Goal: Information Seeking & Learning: Learn about a topic

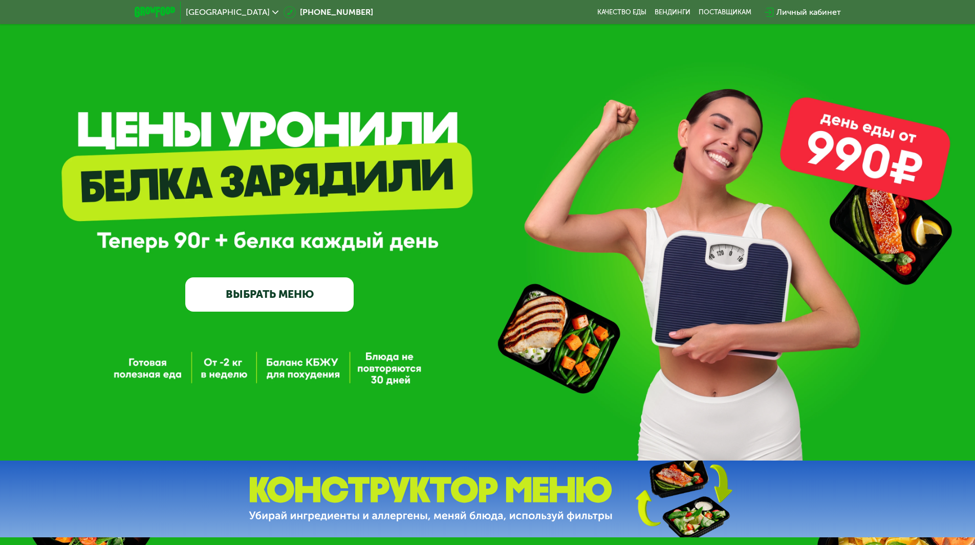
click at [294, 305] on link "ВЫБРАТЬ МЕНЮ" at bounding box center [269, 294] width 168 height 34
click at [239, 301] on link "ВЫБРАТЬ МЕНЮ" at bounding box center [269, 294] width 168 height 34
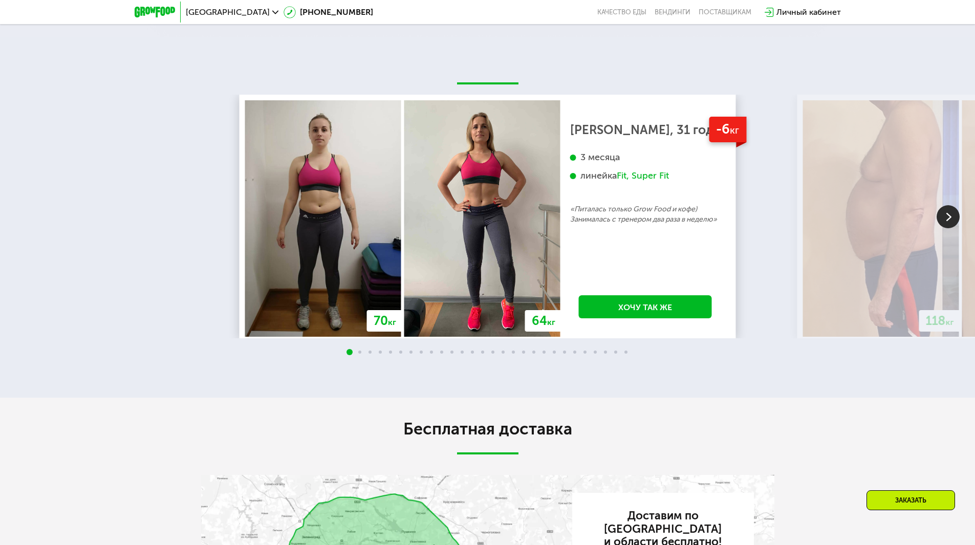
scroll to position [1638, 0]
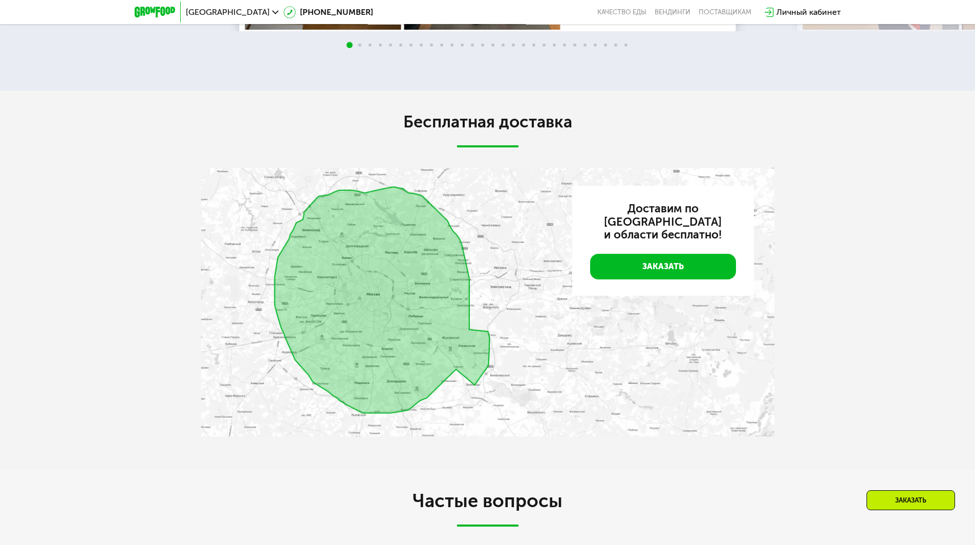
click at [440, 350] on img at bounding box center [487, 302] width 573 height 269
click at [391, 330] on img at bounding box center [487, 302] width 573 height 269
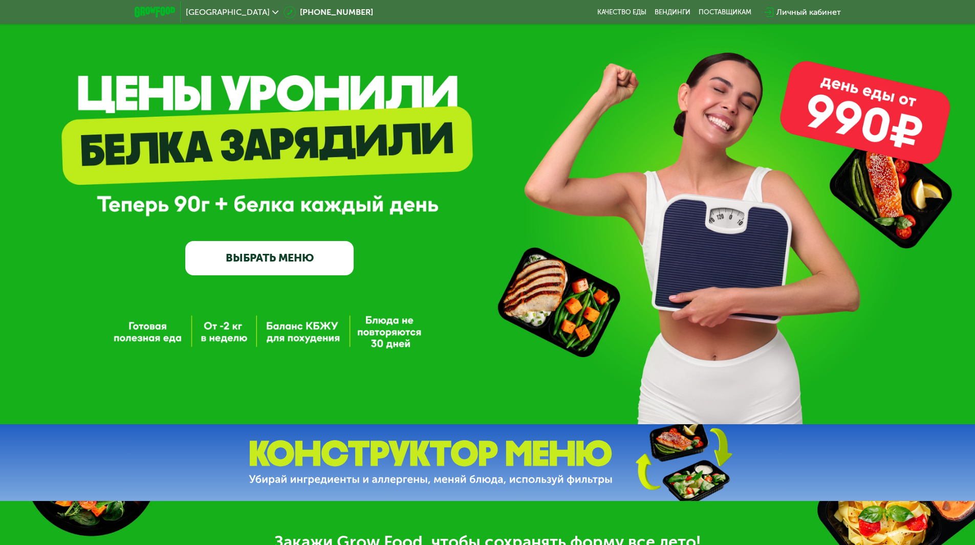
scroll to position [0, 0]
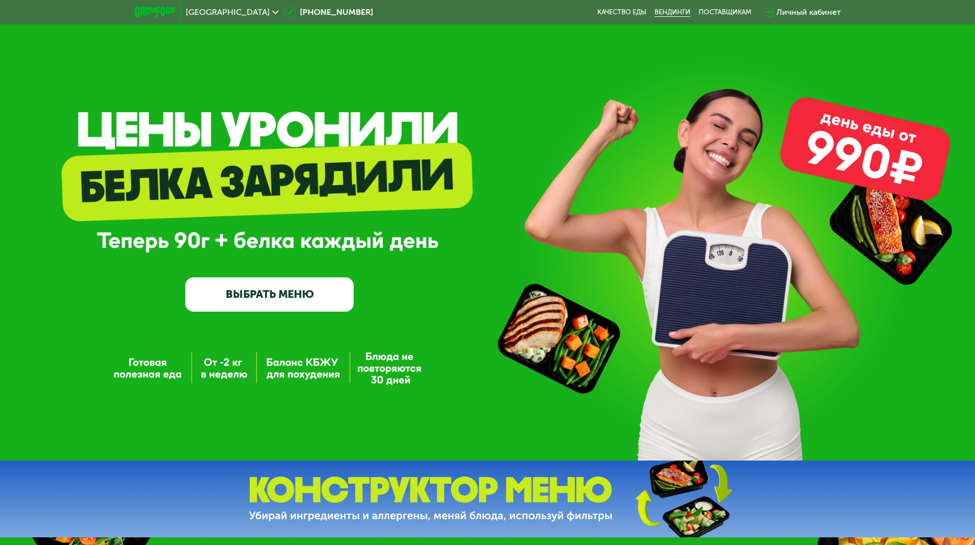
click at [674, 15] on link "Вендинги" at bounding box center [673, 12] width 36 height 8
click at [637, 7] on div "Москва [PHONE_NUMBER] Качество еды [PERSON_NAME] поставщикам Личный кабинет" at bounding box center [488, 12] width 717 height 23
click at [630, 12] on link "Качество еды" at bounding box center [621, 12] width 49 height 8
click at [300, 298] on link "ВЫБРАТЬ МЕНЮ" at bounding box center [269, 294] width 168 height 34
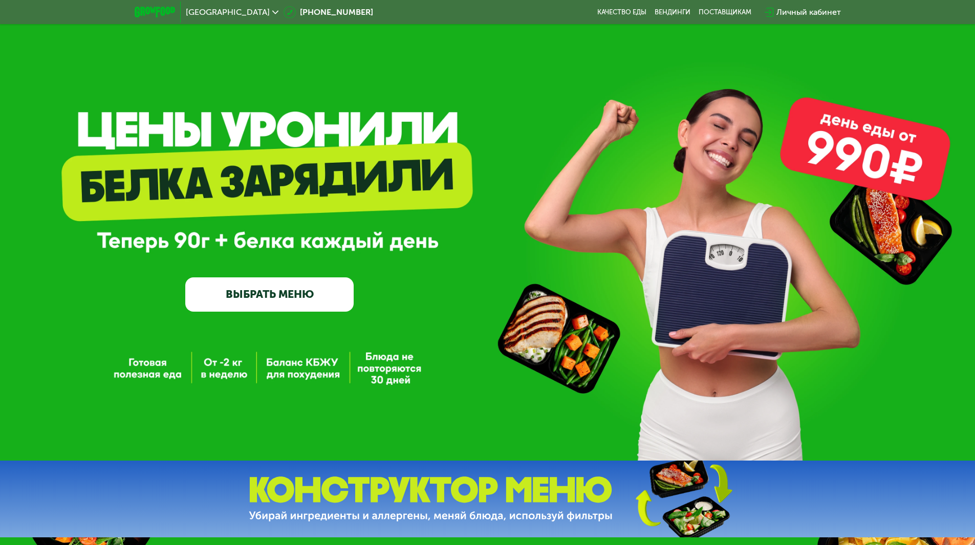
click at [300, 298] on link "ВЫБРАТЬ МЕНЮ" at bounding box center [269, 294] width 168 height 34
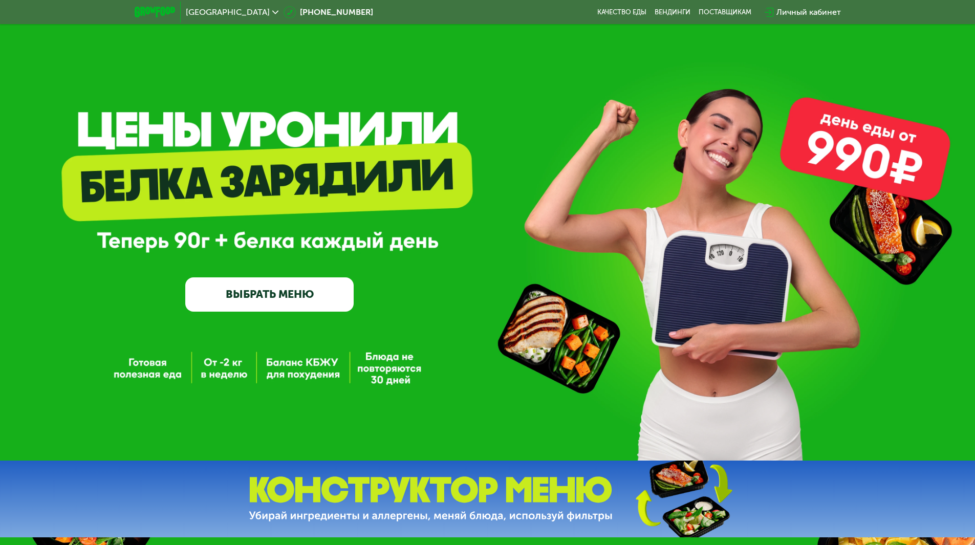
click at [167, 10] on img at bounding box center [155, 12] width 40 height 11
click at [278, 300] on link "ВЫБРАТЬ МЕНЮ" at bounding box center [269, 294] width 168 height 34
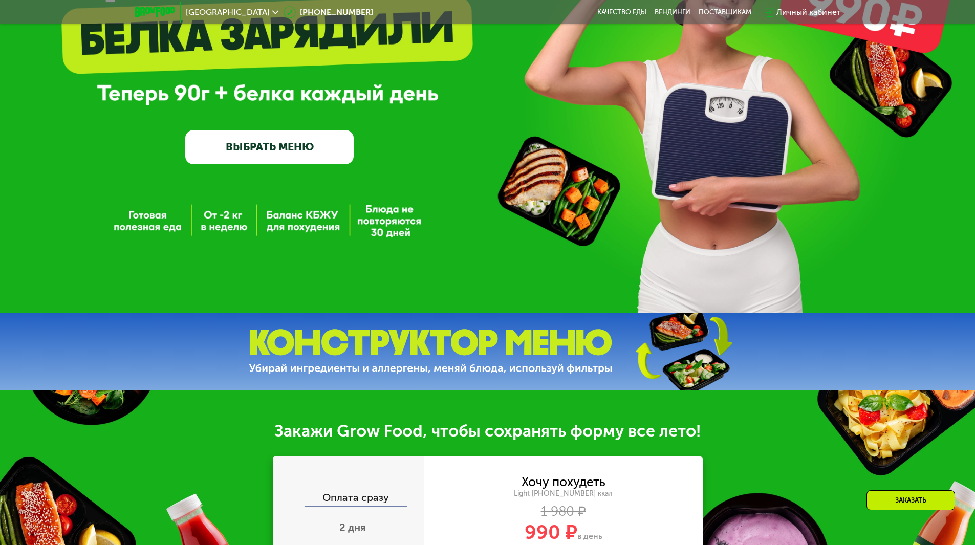
scroll to position [358, 0]
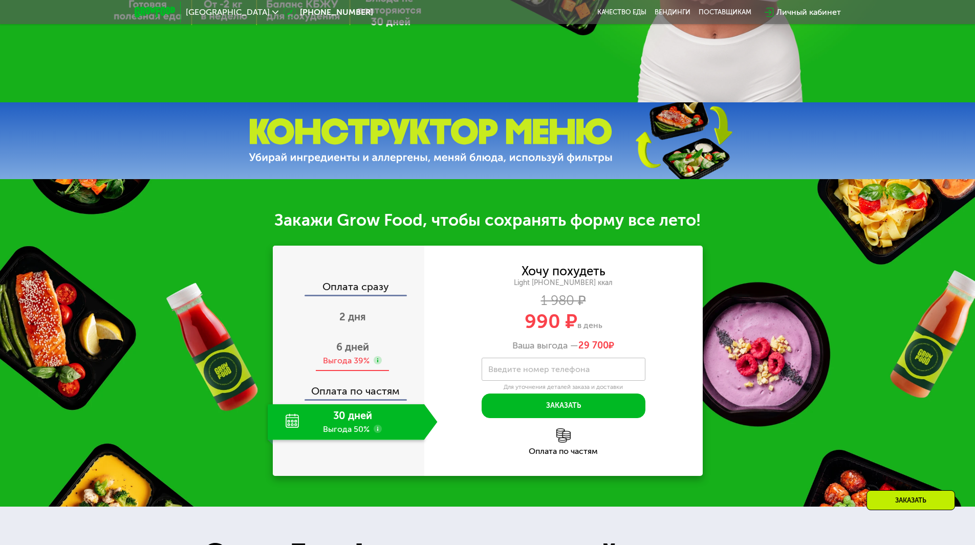
click at [347, 353] on span "6 дней" at bounding box center [352, 347] width 33 height 12
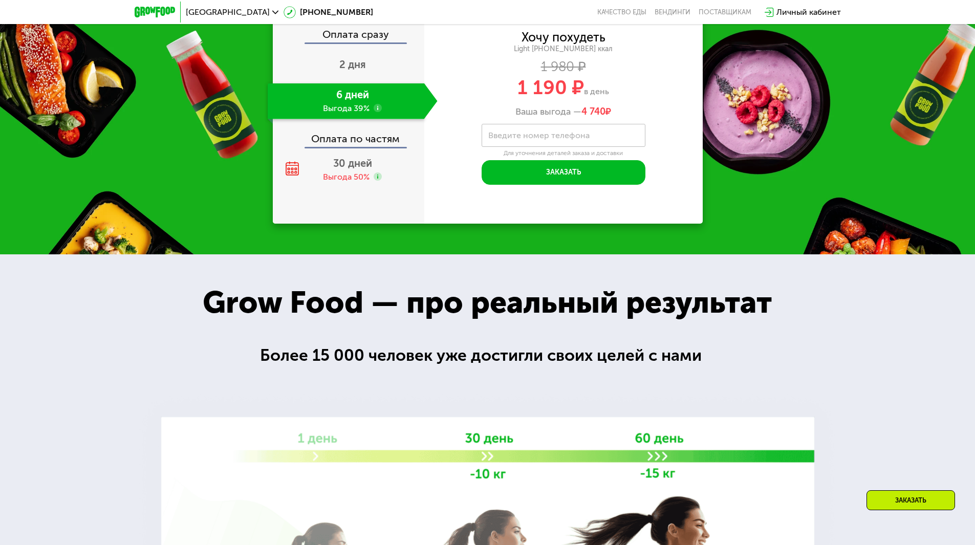
scroll to position [614, 0]
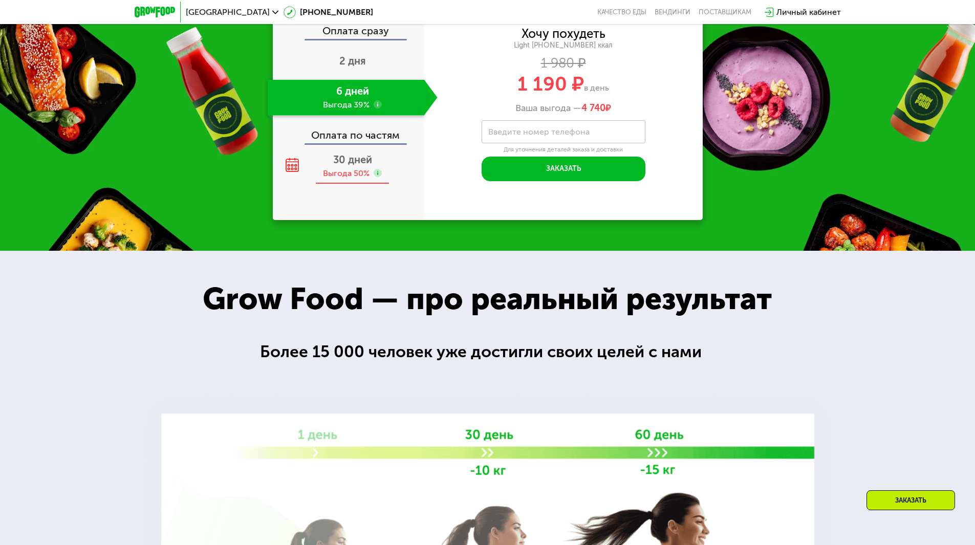
click at [348, 179] on div "Выгода 50%" at bounding box center [346, 173] width 47 height 11
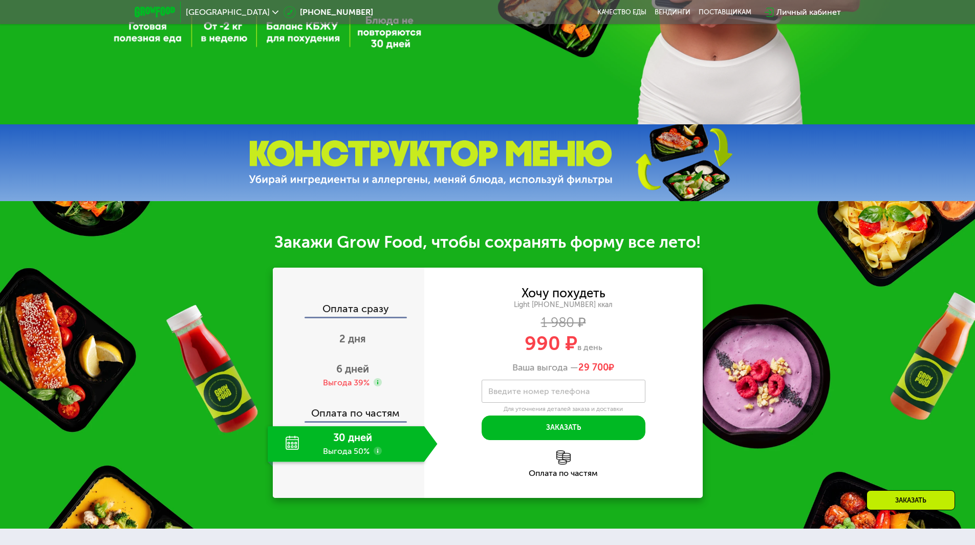
scroll to position [205, 0]
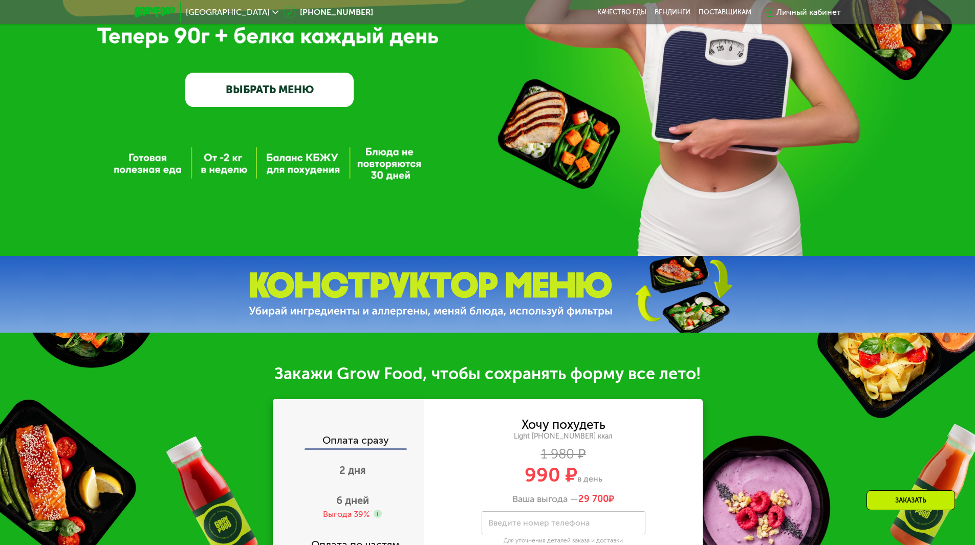
click at [517, 284] on img at bounding box center [431, 295] width 364 height 46
click at [674, 299] on img at bounding box center [683, 294] width 152 height 81
drag, startPoint x: 674, startPoint y: 299, endPoint x: 566, endPoint y: 204, distance: 144.0
click at [673, 298] on img at bounding box center [683, 294] width 152 height 81
click at [355, 139] on div "GrowFood — доставка правильного питания ВЫБРАТЬ МЕНЮ" at bounding box center [487, 25] width 975 height 461
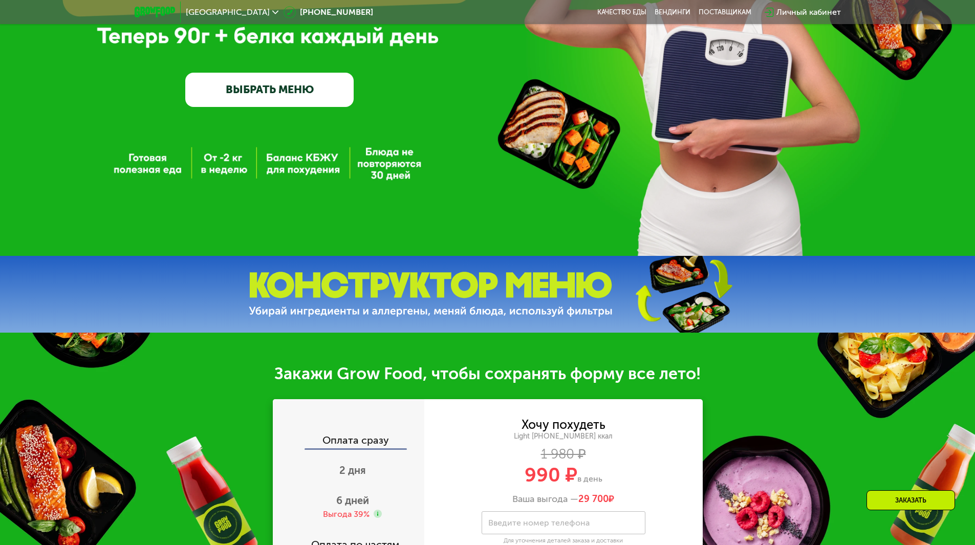
click at [301, 98] on link "ВЫБРАТЬ МЕНЮ" at bounding box center [269, 90] width 168 height 34
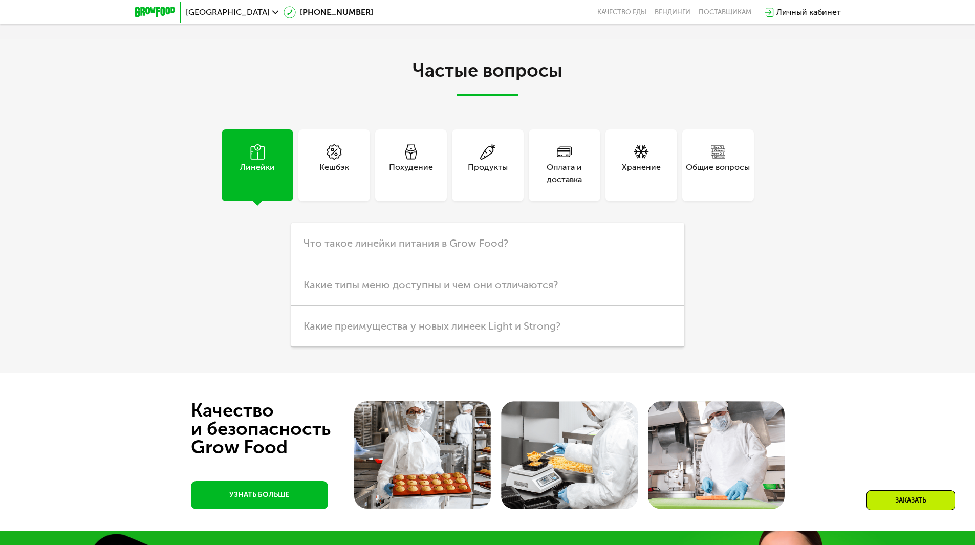
scroll to position [2039, 0]
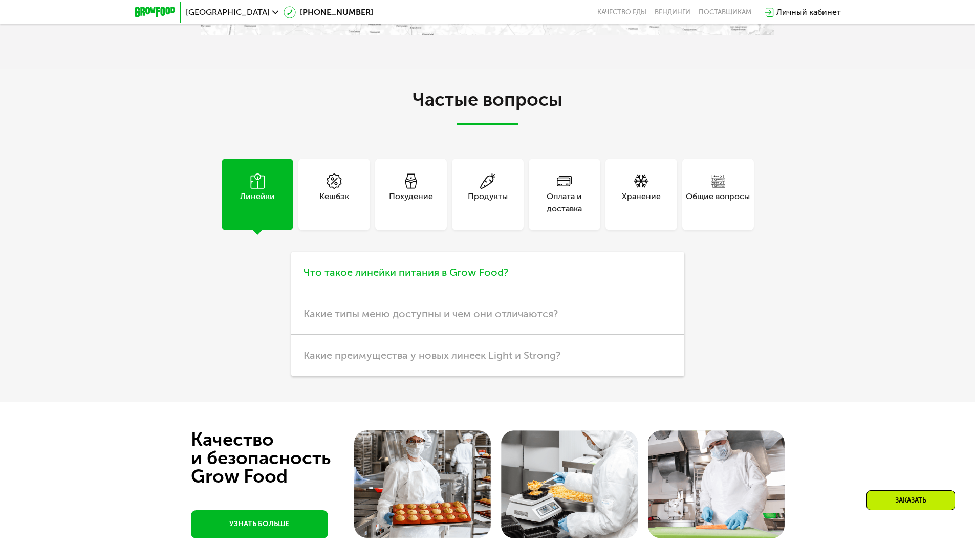
click at [443, 278] on span "Что такое линейки питания в Grow Food?" at bounding box center [406, 272] width 205 height 12
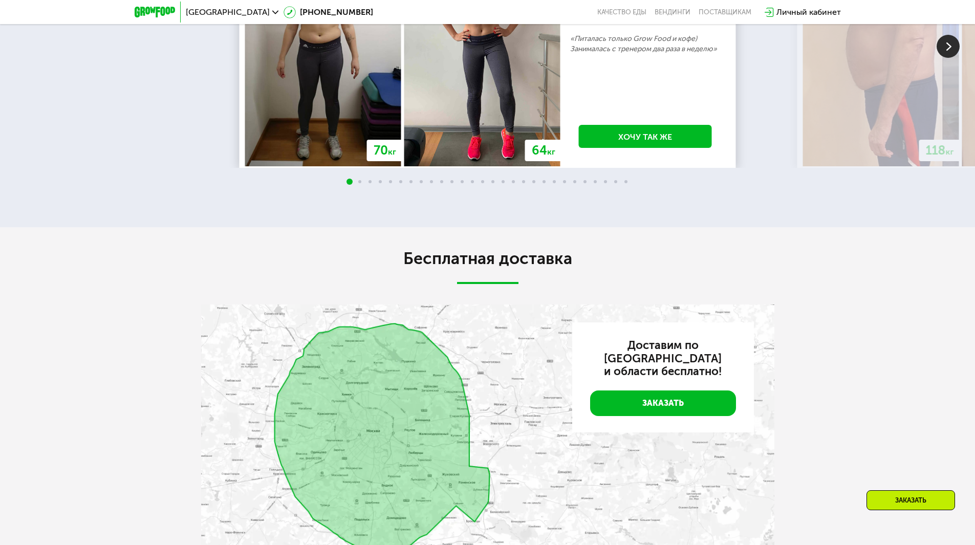
scroll to position [1620, 0]
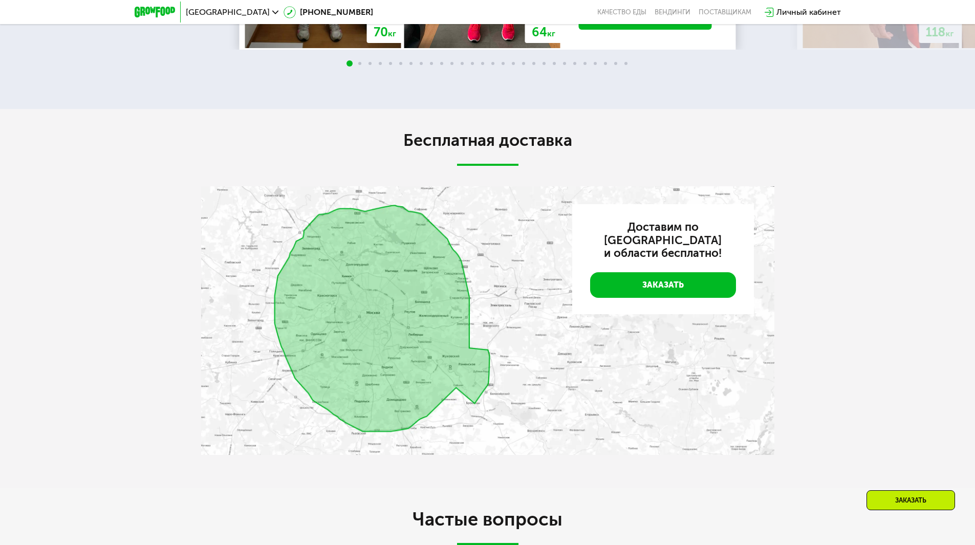
click at [460, 307] on img at bounding box center [487, 320] width 573 height 269
